Goal: Information Seeking & Learning: Learn about a topic

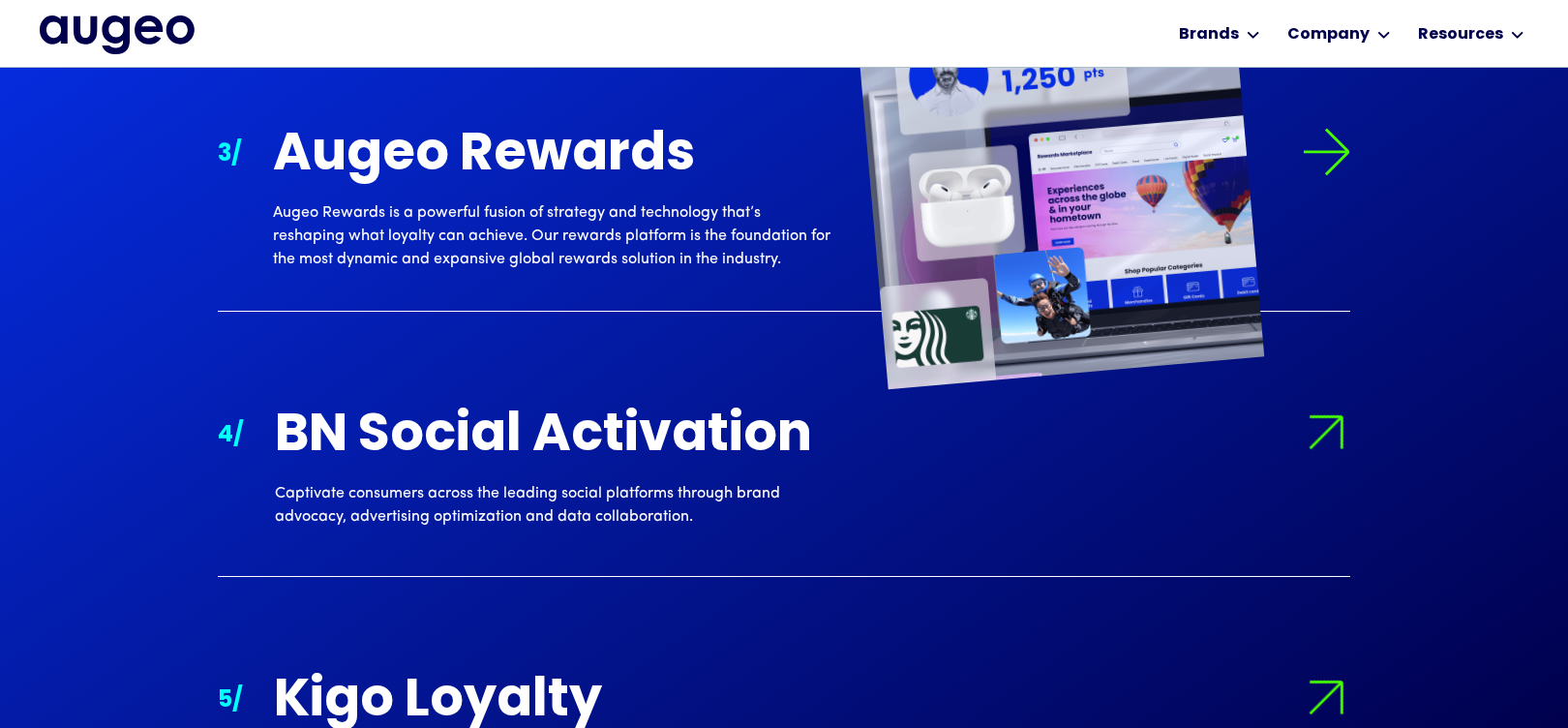
scroll to position [2341, 0]
click at [626, 200] on div "Augeo Rewards Augeo Rewards is a powerful fusion of strategy and technology tha…" at bounding box center [551, 198] width 557 height 143
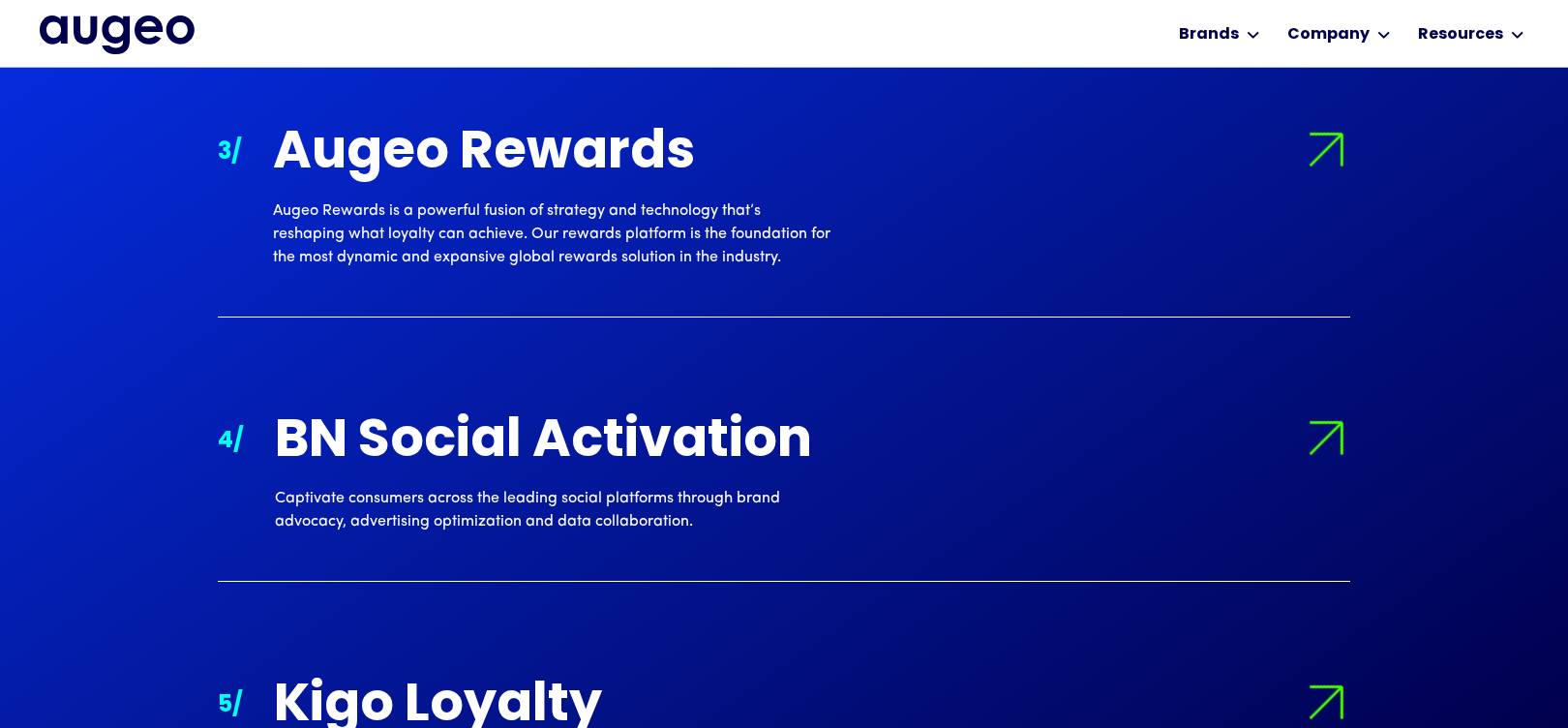
scroll to position [2343, 0]
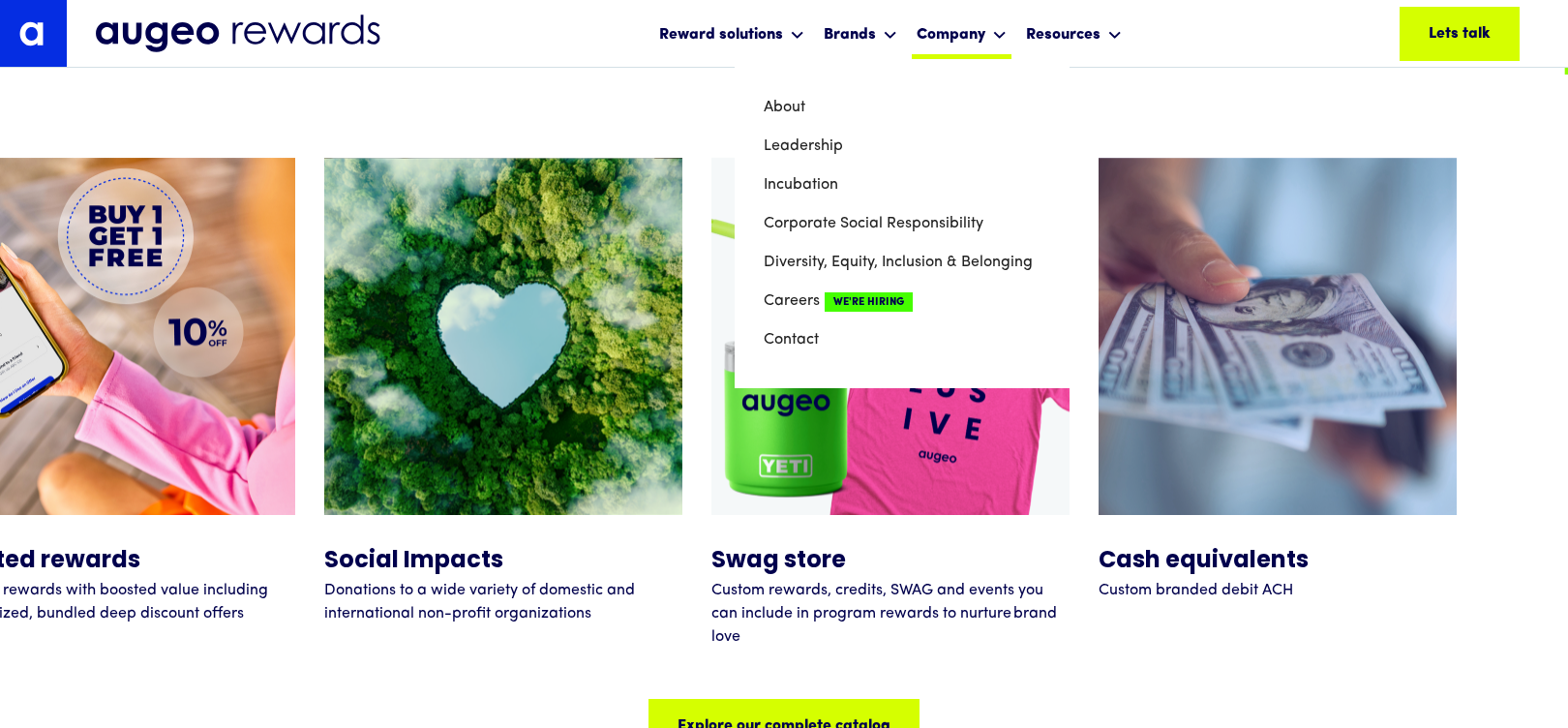
scroll to position [8785, 0]
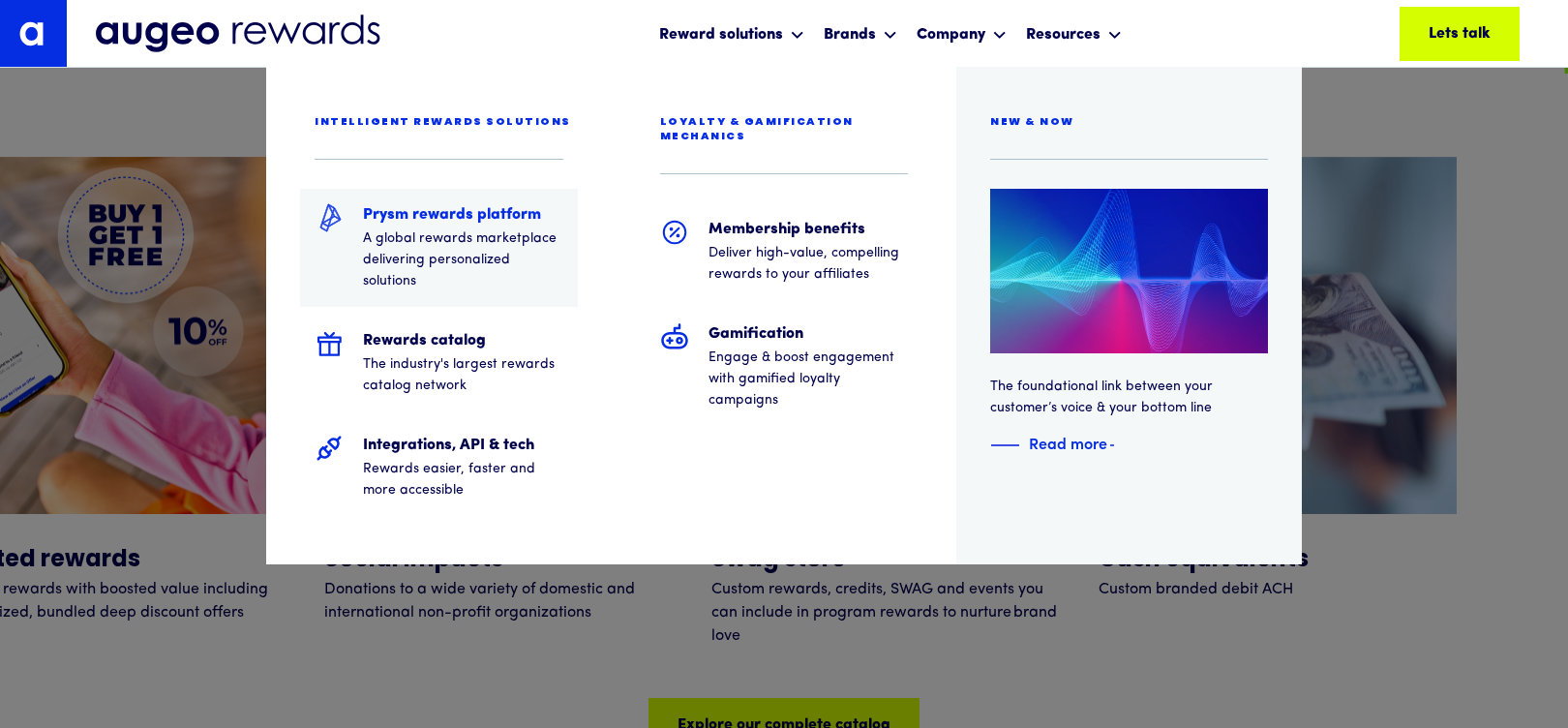
click at [423, 281] on p "A global rewards marketplace delivering personalized solutions" at bounding box center [463, 260] width 200 height 64
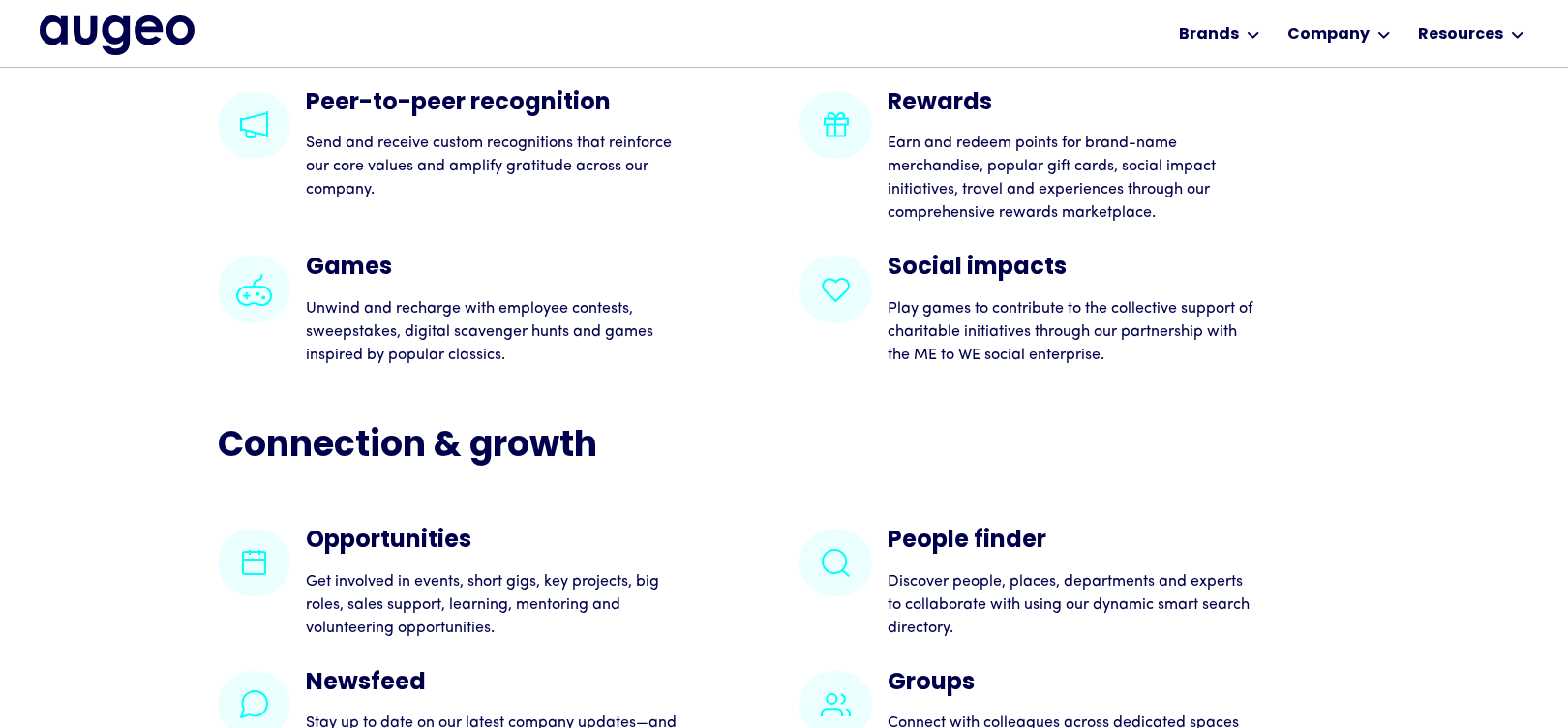
scroll to position [3802, 0]
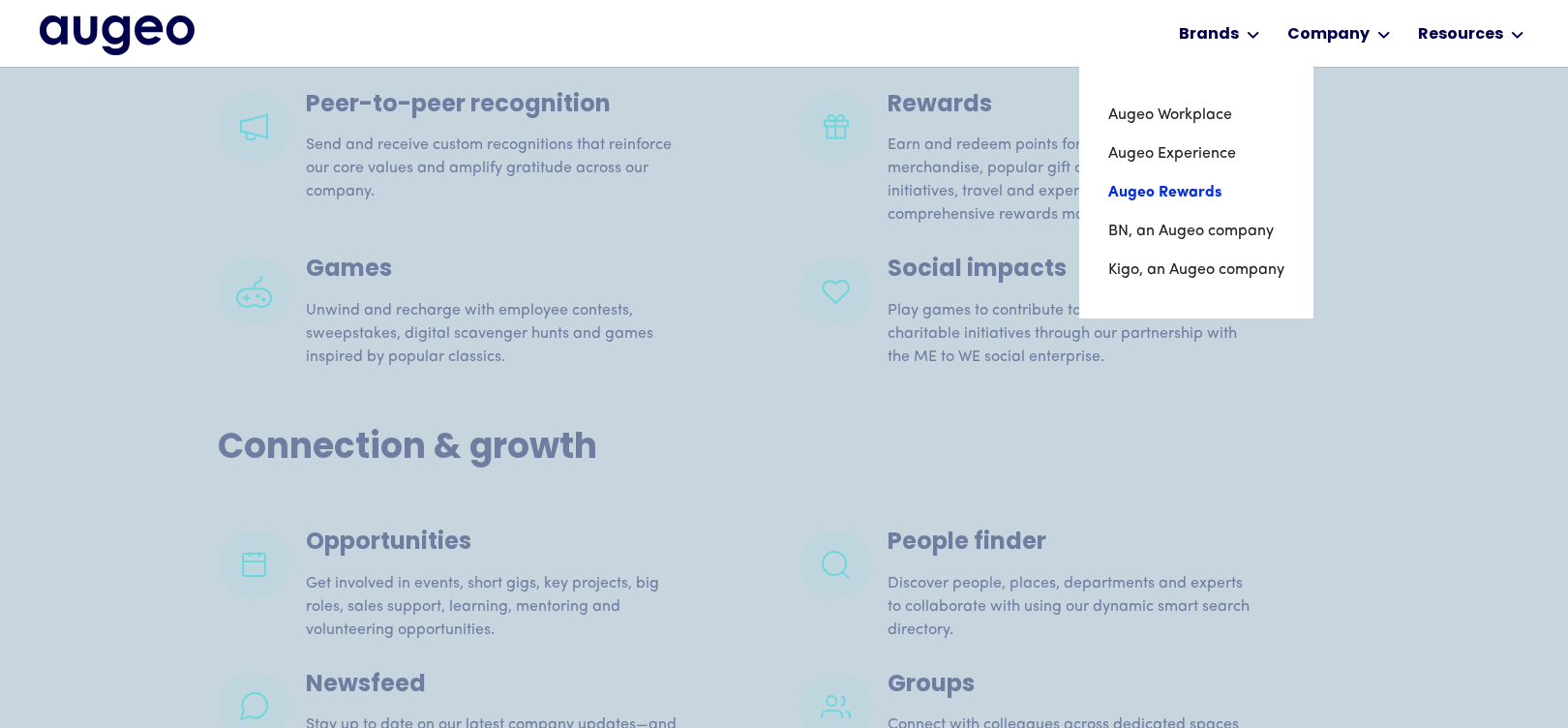
click at [1195, 205] on link "Augeo Rewards" at bounding box center [1196, 192] width 176 height 39
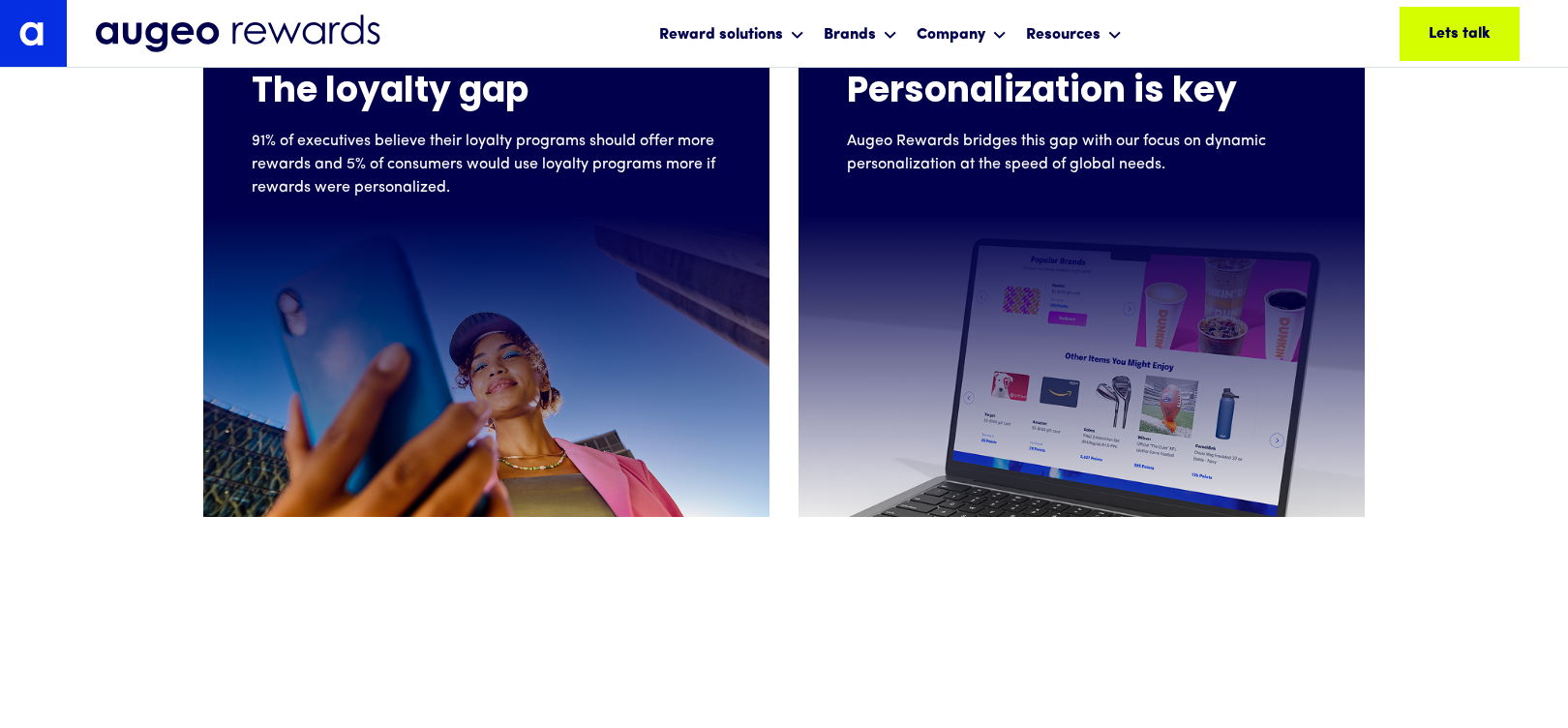
scroll to position [780, 0]
